Goal: Task Accomplishment & Management: Complete application form

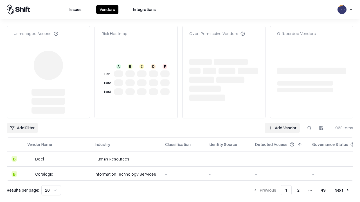
click at [282, 123] on link "Add Vendor" at bounding box center [281, 128] width 35 height 10
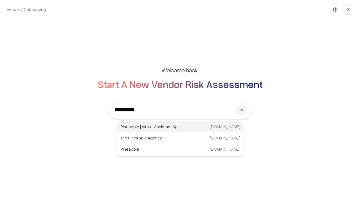
click at [180, 127] on div "Pineapple | Virtual Assistant Agency trypineapple.com" at bounding box center [180, 126] width 124 height 11
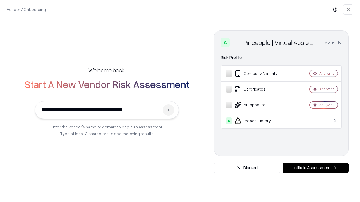
type input "**********"
click at [315, 168] on button "Initiate Assessment" at bounding box center [315, 168] width 66 height 10
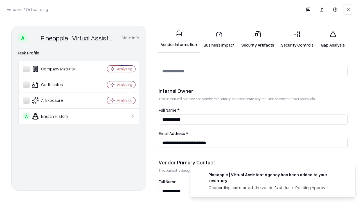
scroll to position [291, 0]
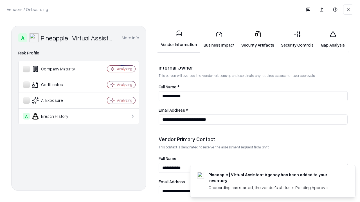
click at [219, 39] on link "Business Impact" at bounding box center [219, 39] width 38 height 26
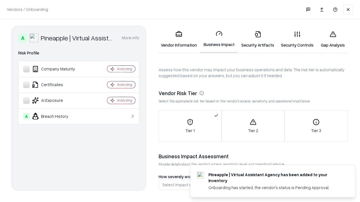
click at [257, 39] on link "Security Artifacts" at bounding box center [258, 39] width 40 height 26
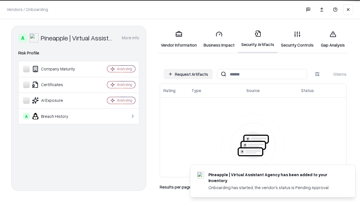
click at [188, 74] on button "Request Artifacts" at bounding box center [188, 74] width 49 height 10
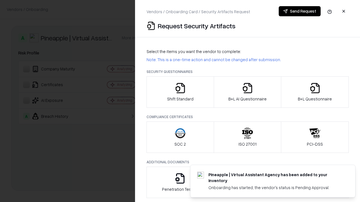
click at [180, 92] on icon "button" at bounding box center [180, 88] width 11 height 11
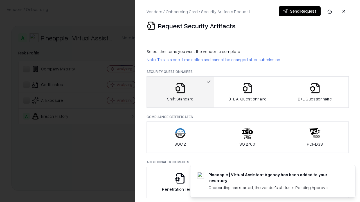
click at [299, 11] on button "Send Request" at bounding box center [299, 11] width 42 height 10
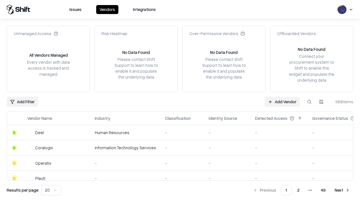
click at [309, 102] on button at bounding box center [309, 102] width 10 height 10
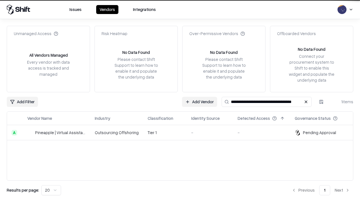
type input "**********"
click at [183, 133] on td "Tier 1" at bounding box center [165, 132] width 44 height 15
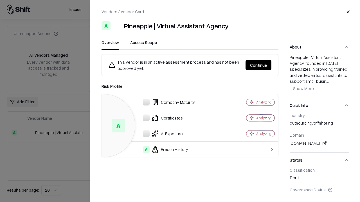
click at [258, 65] on button "Continue" at bounding box center [258, 65] width 26 height 10
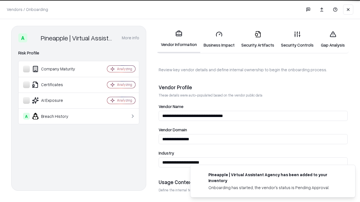
click at [257, 39] on link "Security Artifacts" at bounding box center [258, 39] width 40 height 26
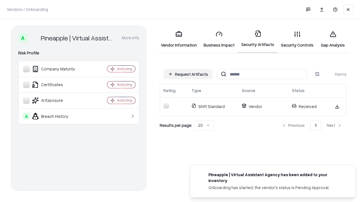
click at [297, 39] on link "Security Controls" at bounding box center [296, 39] width 39 height 26
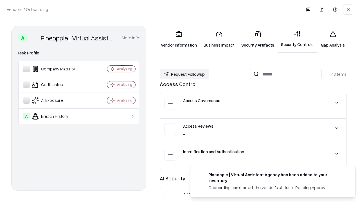
click at [184, 74] on button "Request Followup" at bounding box center [184, 74] width 49 height 10
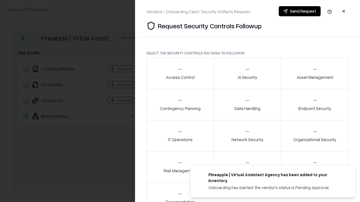
click at [180, 74] on div "Access Control" at bounding box center [180, 74] width 29 height 14
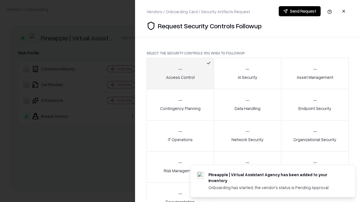
click at [299, 11] on button "Send Request" at bounding box center [299, 11] width 42 height 10
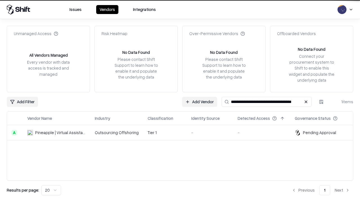
type input "**********"
click at [183, 133] on td "Tier 1" at bounding box center [165, 132] width 44 height 15
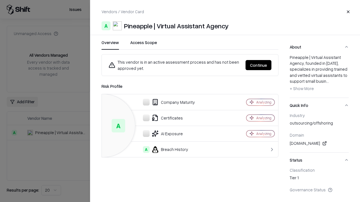
click at [258, 65] on button "Continue" at bounding box center [258, 65] width 26 height 10
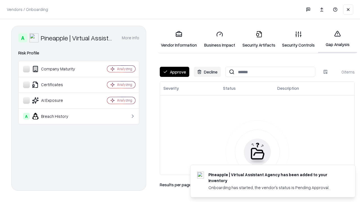
click at [174, 72] on button "Approve" at bounding box center [175, 72] width 30 height 10
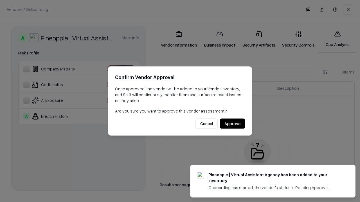
click at [232, 124] on button "Approve" at bounding box center [232, 124] width 25 height 10
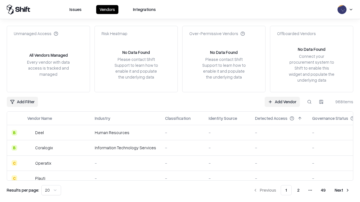
type input "**********"
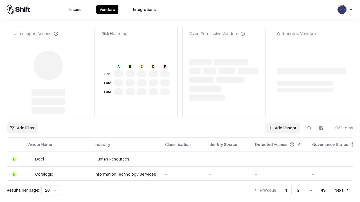
click at [282, 123] on link "Add Vendor" at bounding box center [281, 128] width 35 height 10
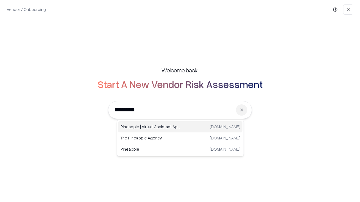
click at [180, 127] on div "Pineapple | Virtual Assistant Agency [DOMAIN_NAME]" at bounding box center [180, 126] width 124 height 11
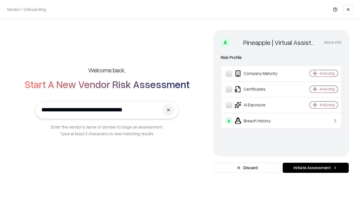
type input "**********"
click at [315, 168] on button "Initiate Assessment" at bounding box center [315, 168] width 66 height 10
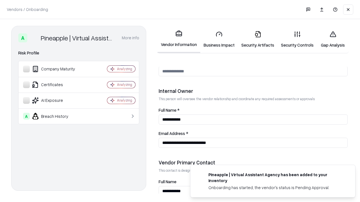
scroll to position [291, 0]
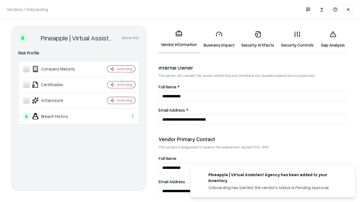
click at [332, 39] on link "Gap Analysis" at bounding box center [333, 39] width 32 height 26
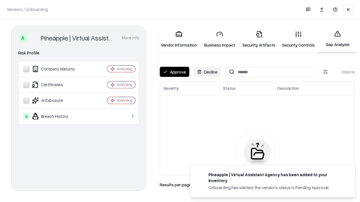
click at [174, 72] on button "Approve" at bounding box center [175, 72] width 30 height 10
